Goal: Task Accomplishment & Management: Manage account settings

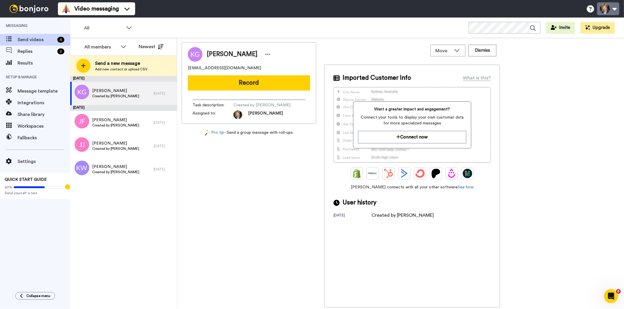
click at [613, 6] on button at bounding box center [608, 8] width 22 height 13
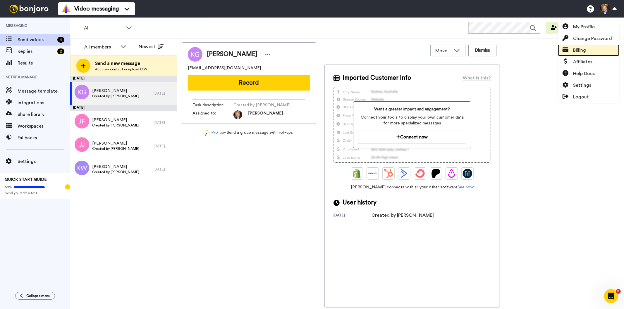
click at [586, 51] on span "Billing" at bounding box center [579, 50] width 13 height 7
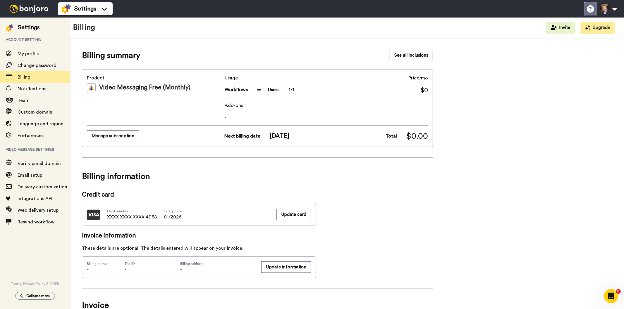
click at [589, 8] on icon at bounding box center [590, 8] width 7 height 7
click at [594, 27] on button "Upgrade" at bounding box center [598, 28] width 34 height 12
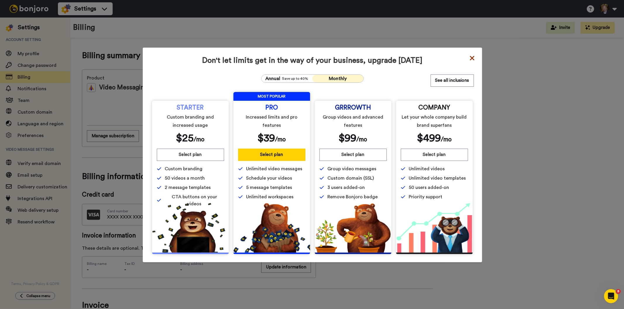
click at [470, 57] on icon at bounding box center [472, 58] width 4 height 4
